Goal: Use online tool/utility: Use online tool/utility

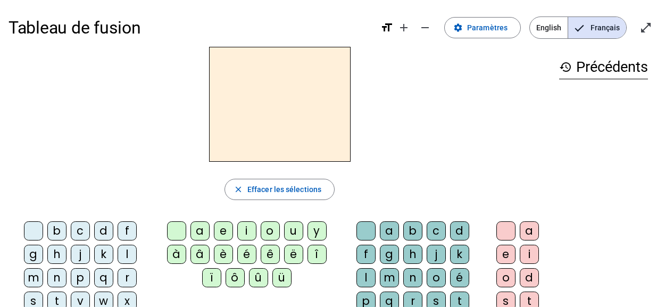
click at [97, 225] on div "d" at bounding box center [103, 230] width 19 height 19
click at [286, 231] on div "u" at bounding box center [293, 230] width 19 height 19
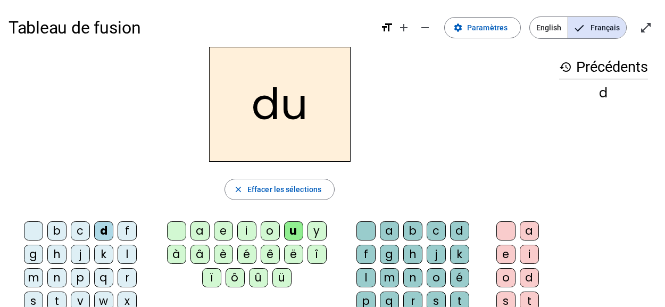
click at [427, 231] on div "c" at bounding box center [436, 230] width 19 height 19
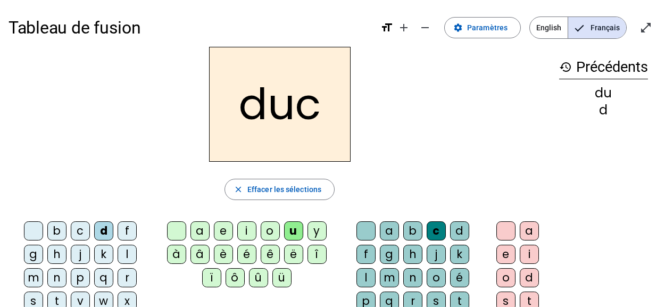
click at [427, 231] on div "c" at bounding box center [436, 230] width 19 height 19
click at [357, 231] on div at bounding box center [366, 230] width 19 height 19
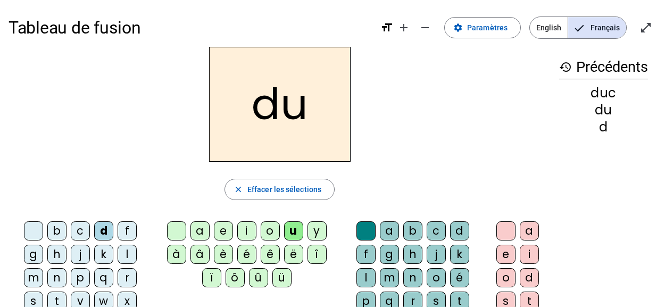
click at [221, 231] on div "e" at bounding box center [223, 230] width 19 height 19
click at [427, 253] on div "j" at bounding box center [436, 254] width 19 height 19
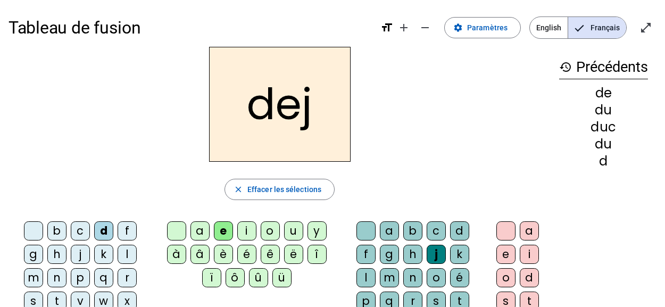
click at [357, 224] on div at bounding box center [366, 230] width 19 height 19
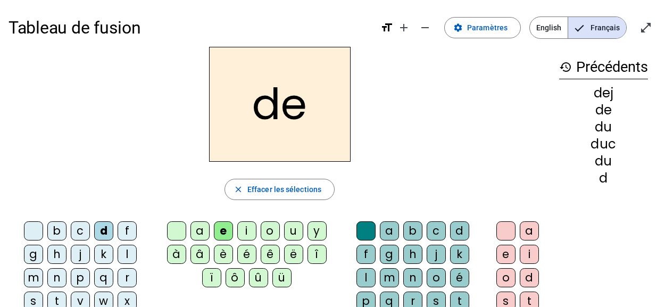
click at [71, 255] on div "j" at bounding box center [80, 254] width 19 height 19
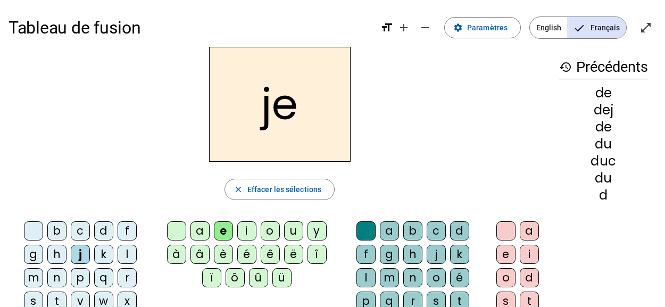
click at [118, 255] on div "l" at bounding box center [127, 254] width 19 height 19
click at [197, 229] on div "a" at bounding box center [200, 230] width 19 height 19
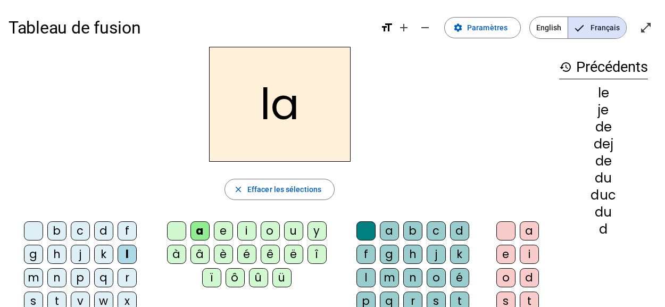
click at [427, 231] on div "c" at bounding box center [436, 230] width 19 height 19
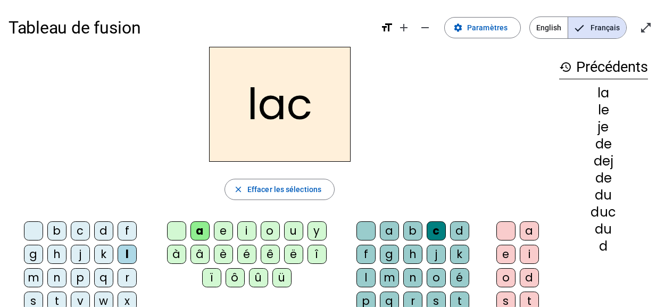
click at [67, 292] on div "t" at bounding box center [56, 301] width 19 height 19
